Goal: Check status: Check status

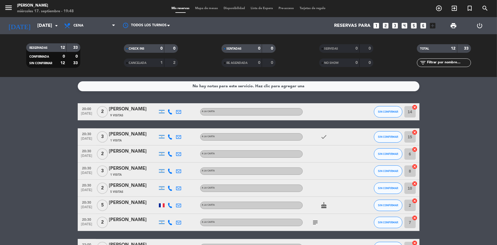
click at [315, 222] on icon "subject" at bounding box center [315, 222] width 7 height 7
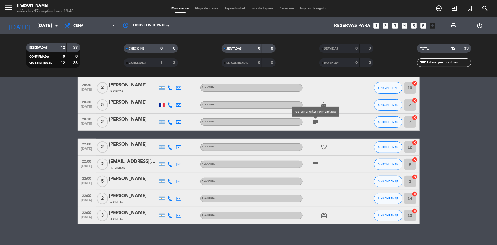
scroll to position [103, 0]
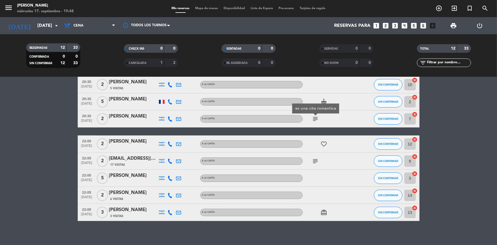
click at [315, 161] on icon "subject" at bounding box center [315, 161] width 7 height 7
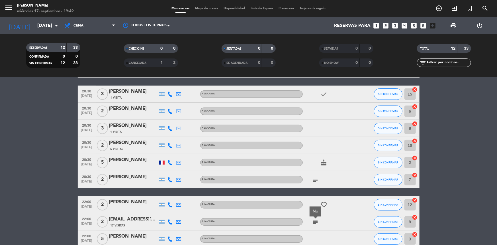
scroll to position [52, 0]
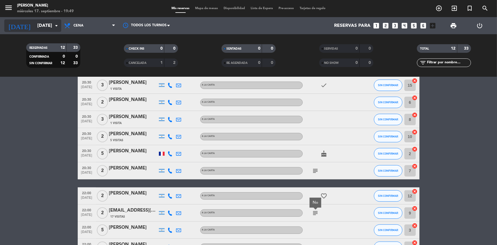
click at [45, 23] on input "[DATE]" at bounding box center [64, 25] width 60 height 11
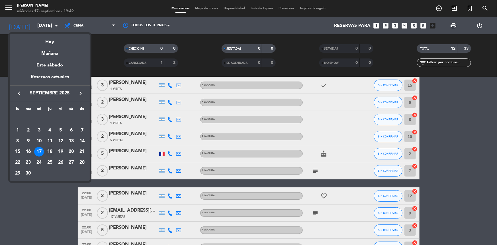
click at [49, 148] on div "18" at bounding box center [50, 152] width 10 height 10
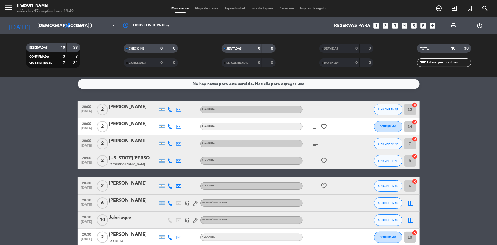
scroll to position [0, 0]
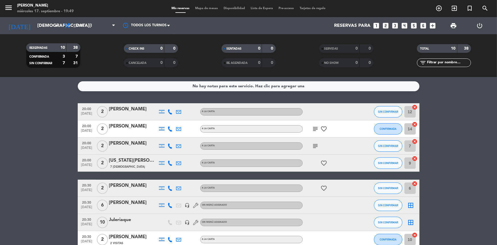
click at [313, 129] on icon "subject" at bounding box center [315, 128] width 7 height 7
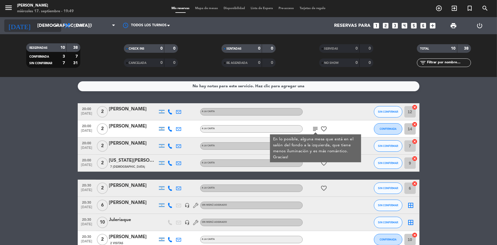
click at [47, 25] on input "[DEMOGRAPHIC_DATA][DATE]" at bounding box center [64, 25] width 60 height 11
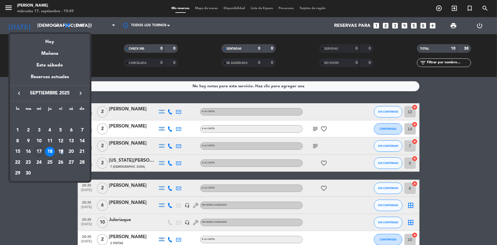
click at [61, 150] on div "19" at bounding box center [61, 152] width 10 height 10
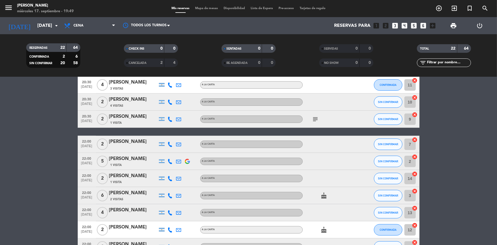
scroll to position [207, 0]
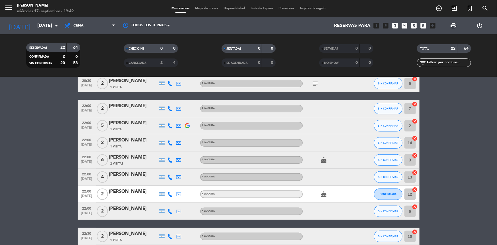
click at [315, 82] on icon "subject" at bounding box center [315, 83] width 7 height 7
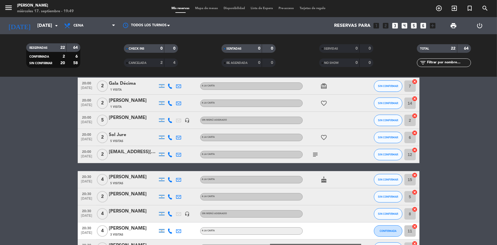
scroll to position [0, 0]
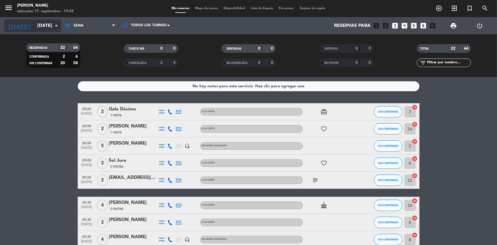
click at [40, 24] on input "[DATE]" at bounding box center [64, 25] width 60 height 11
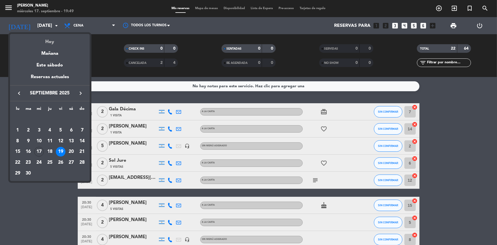
click at [45, 39] on div "Hoy" at bounding box center [50, 40] width 80 height 12
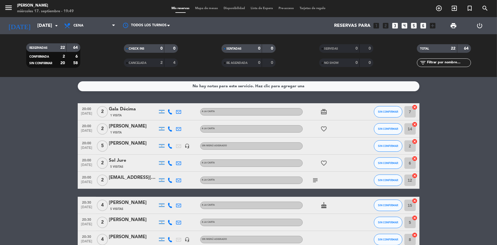
type input "[DATE]"
